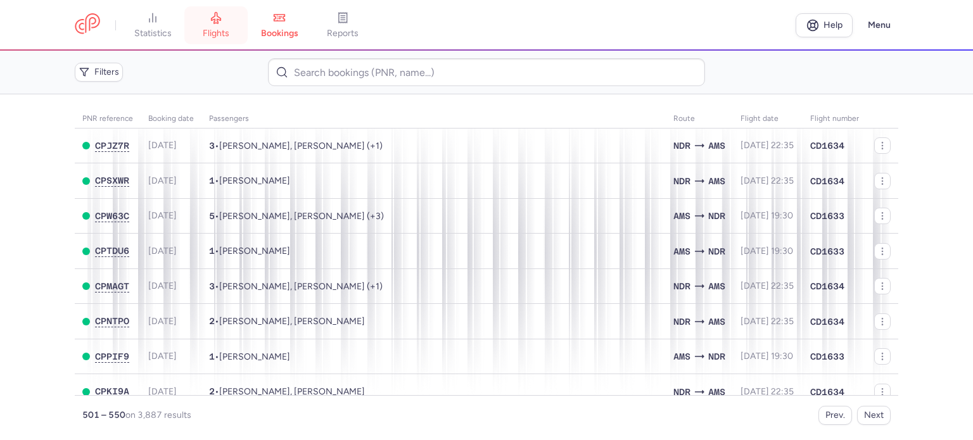
scroll to position [1515, 0]
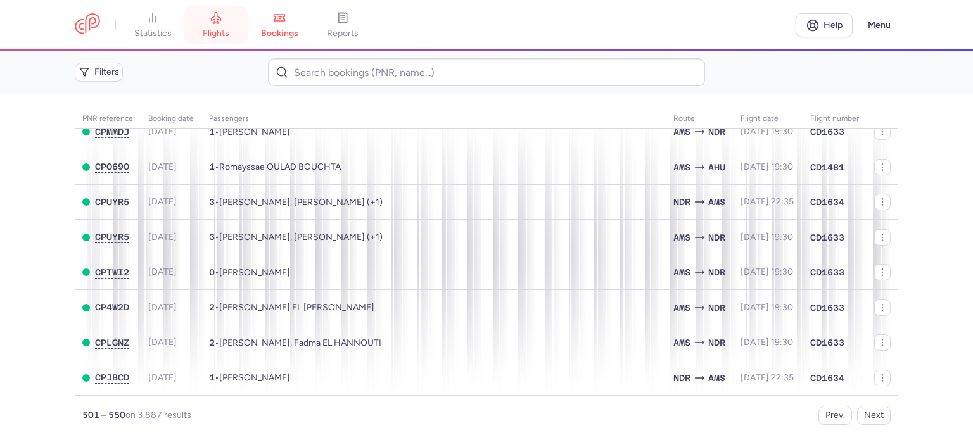
click at [220, 32] on span "flights" at bounding box center [216, 33] width 27 height 11
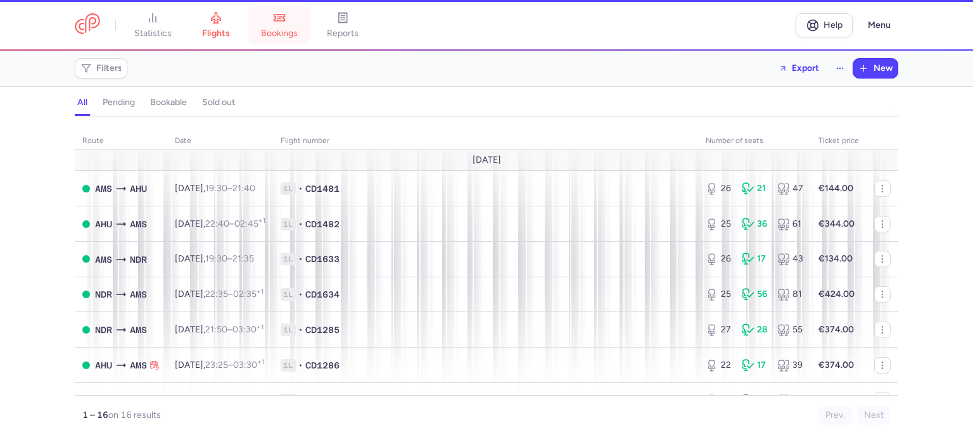
click at [270, 33] on span "bookings" at bounding box center [279, 33] width 37 height 11
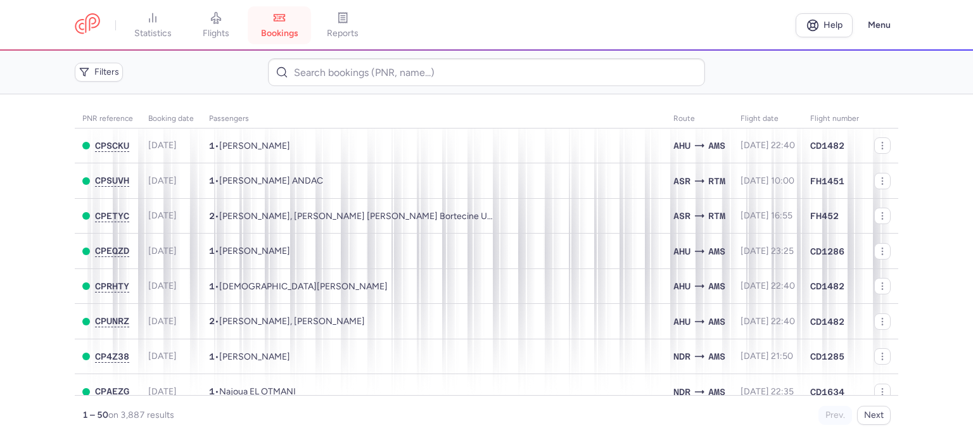
click at [270, 32] on span "bookings" at bounding box center [279, 33] width 37 height 11
click at [217, 13] on icon at bounding box center [217, 18] width 10 height 11
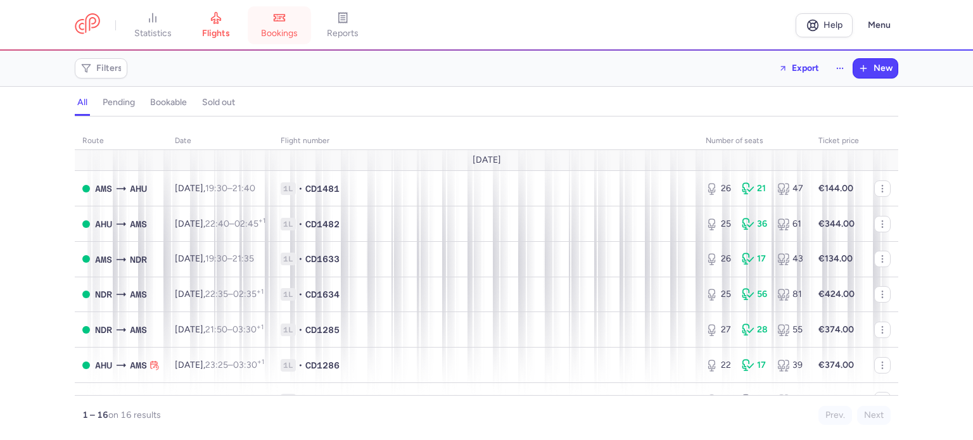
click at [286, 20] on icon at bounding box center [279, 17] width 13 height 13
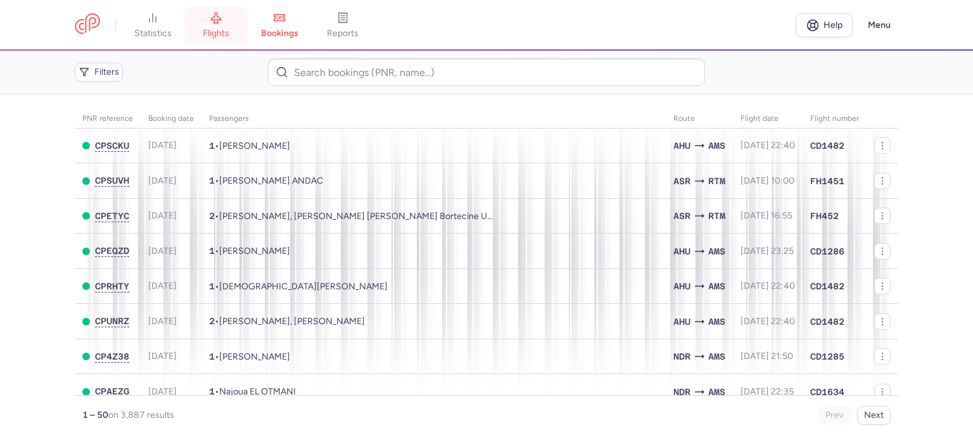
click at [206, 33] on span "flights" at bounding box center [216, 33] width 27 height 11
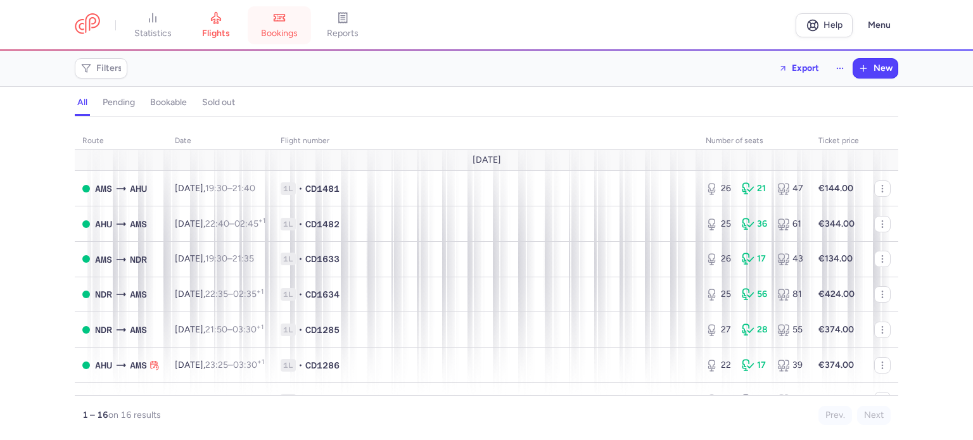
click at [265, 36] on span "bookings" at bounding box center [279, 33] width 37 height 11
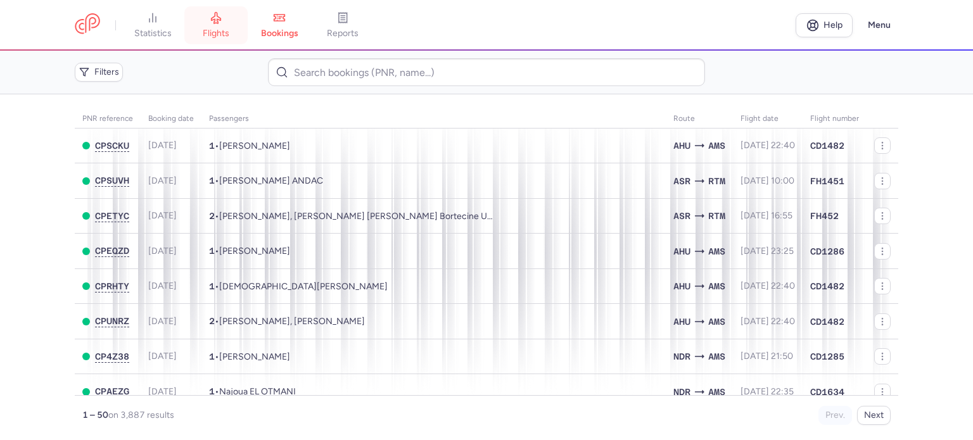
click at [244, 18] on link "flights" at bounding box center [215, 25] width 63 height 28
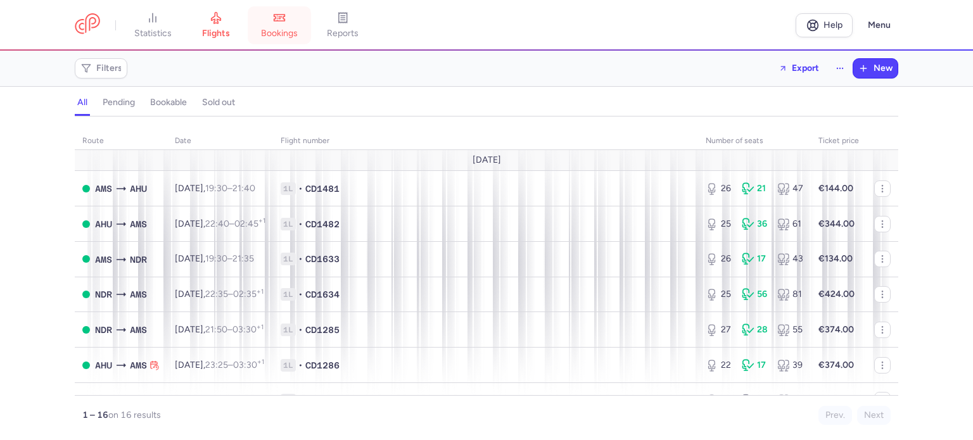
click at [270, 27] on link "bookings" at bounding box center [279, 25] width 63 height 28
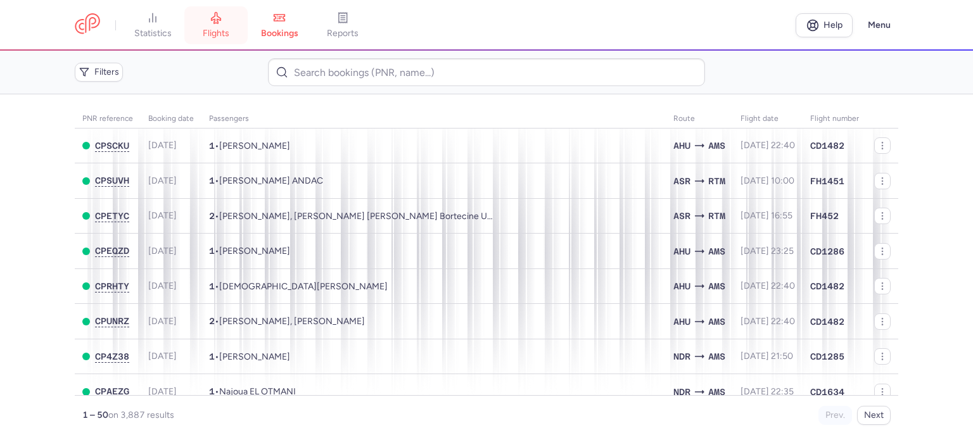
click at [215, 18] on icon at bounding box center [216, 17] width 13 height 13
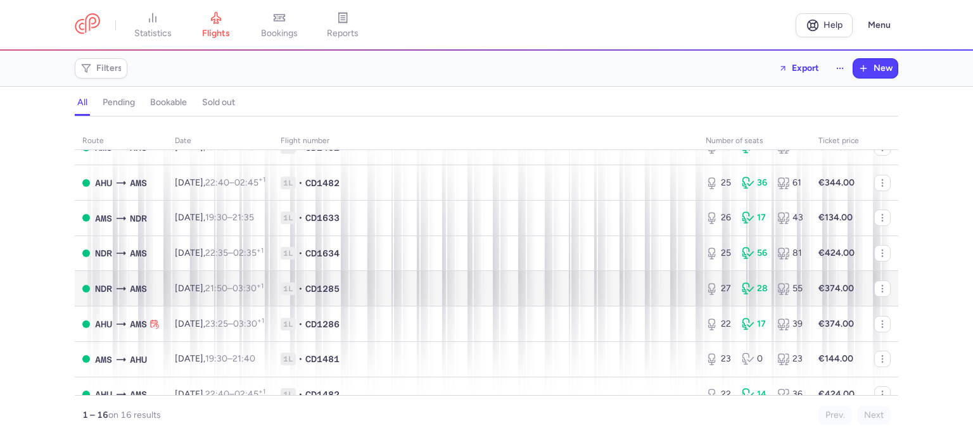
scroll to position [63, 0]
